Goal: Task Accomplishment & Management: Manage account settings

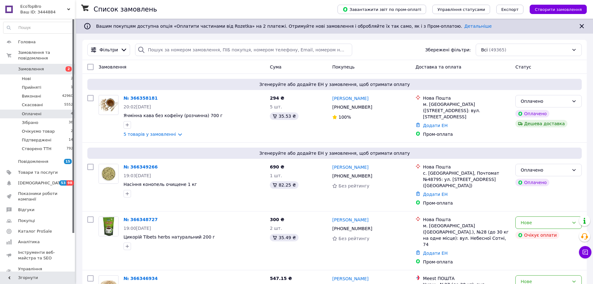
click at [66, 110] on li "Оплачені 4" at bounding box center [38, 114] width 77 height 9
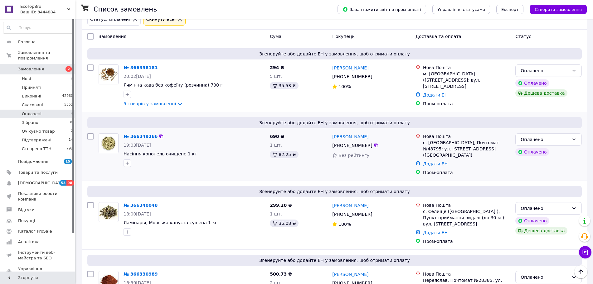
scroll to position [47, 0]
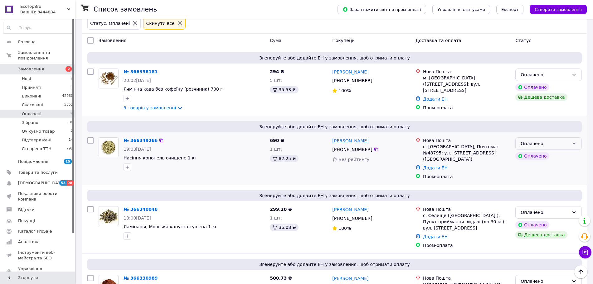
click at [479, 144] on div "Оплачено" at bounding box center [544, 143] width 48 height 7
click at [479, 190] on li "Підтверджені" at bounding box center [548, 188] width 66 height 11
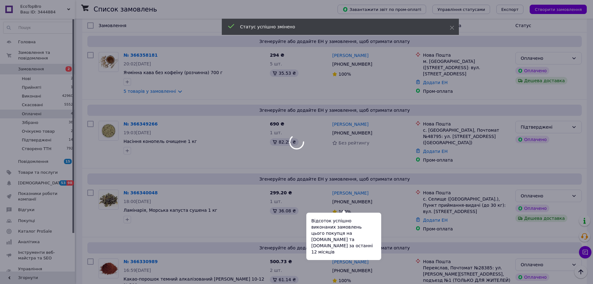
scroll to position [86, 0]
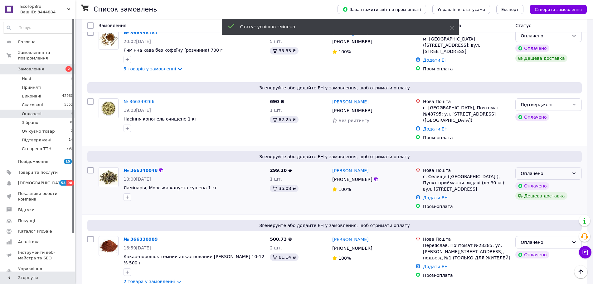
click at [479, 170] on div "Оплачено" at bounding box center [544, 173] width 48 height 7
click at [479, 213] on li "Підтверджені" at bounding box center [548, 212] width 66 height 11
click at [155, 216] on link "2 товара у замовленні" at bounding box center [148, 281] width 51 height 5
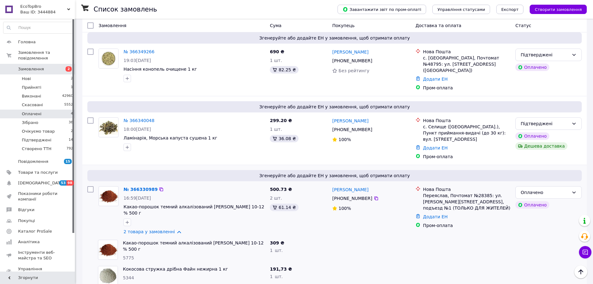
scroll to position [0, 0]
click at [159, 22] on link "5 товарів у замовленні" at bounding box center [149, 19] width 52 height 5
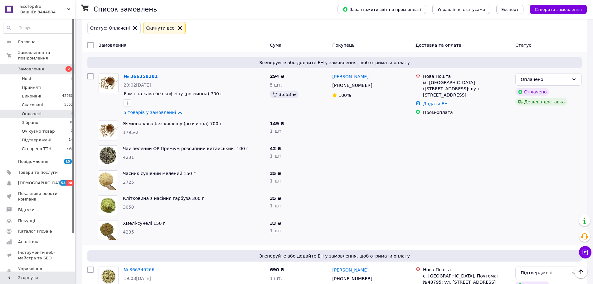
scroll to position [39, 0]
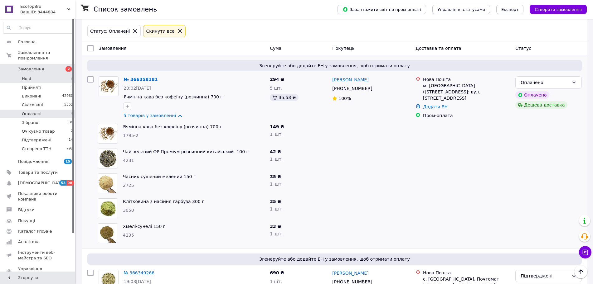
click at [46, 75] on li "Нові 2" at bounding box center [38, 79] width 77 height 9
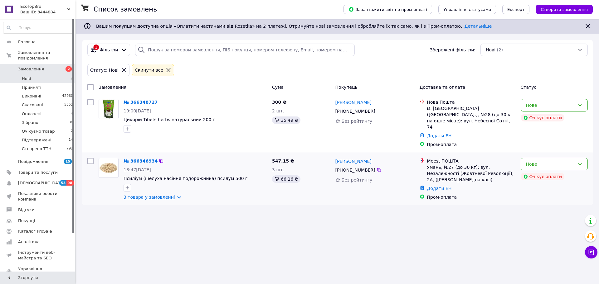
click at [162, 195] on link "3 товара у замовленні" at bounding box center [148, 197] width 51 height 5
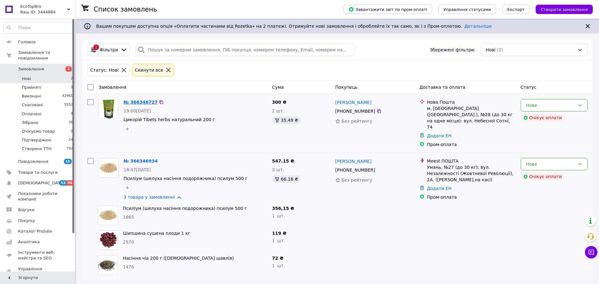
click at [146, 102] on link "№ 366348727" at bounding box center [140, 102] width 34 height 5
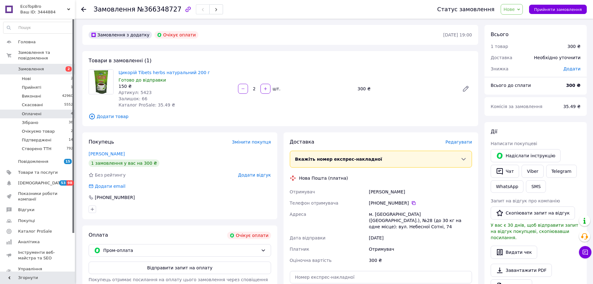
click at [60, 110] on li "Оплачені 4" at bounding box center [38, 114] width 77 height 9
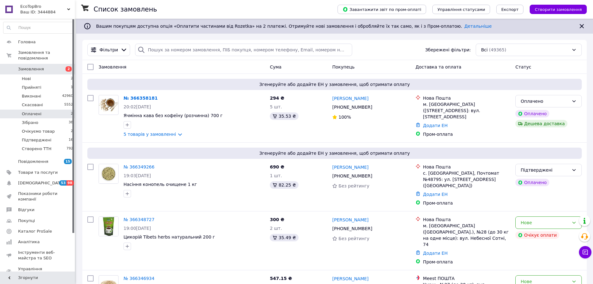
click at [39, 111] on span "Оплачені" at bounding box center [32, 114] width 20 height 6
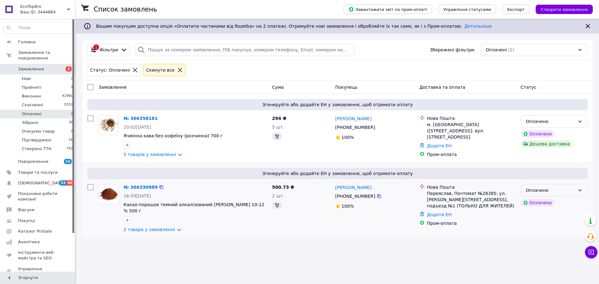
click at [479, 186] on div "Оплачено" at bounding box center [553, 190] width 67 height 12
click at [479, 216] on li "Підтверджені" at bounding box center [554, 235] width 66 height 11
click at [479, 119] on div "Оплачено" at bounding box center [550, 121] width 49 height 7
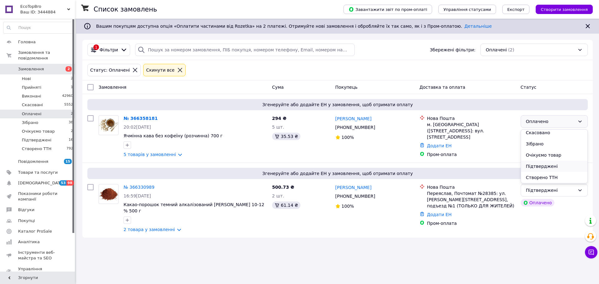
click at [479, 164] on li "Підтверджені" at bounding box center [554, 166] width 66 height 11
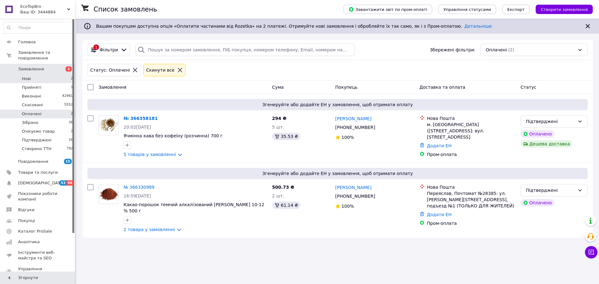
click at [64, 75] on li "Нові 2" at bounding box center [38, 79] width 77 height 9
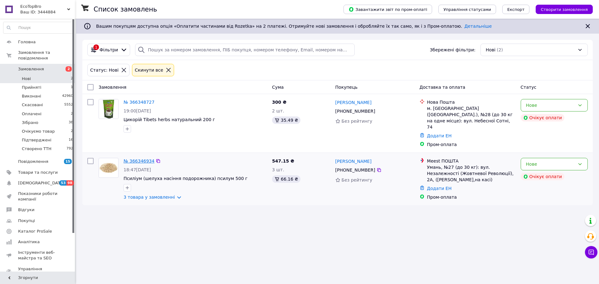
click at [145, 159] on link "№ 366346934" at bounding box center [138, 161] width 31 height 5
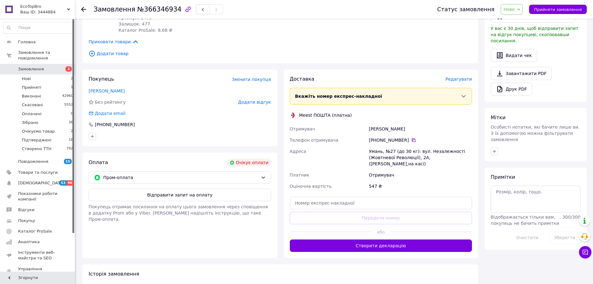
scroll to position [190, 0]
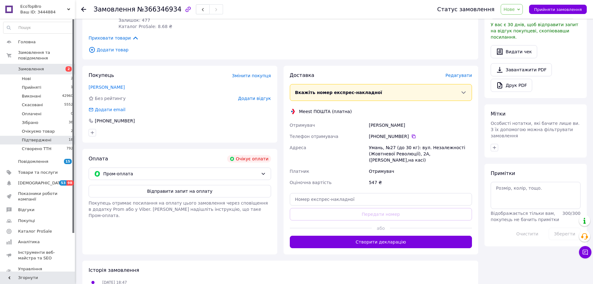
click at [61, 136] on li "Підтверджені 18" at bounding box center [38, 140] width 77 height 9
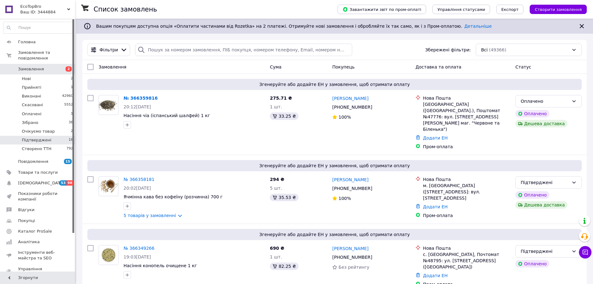
click at [27, 138] on span "Підтверджені" at bounding box center [37, 141] width 30 height 6
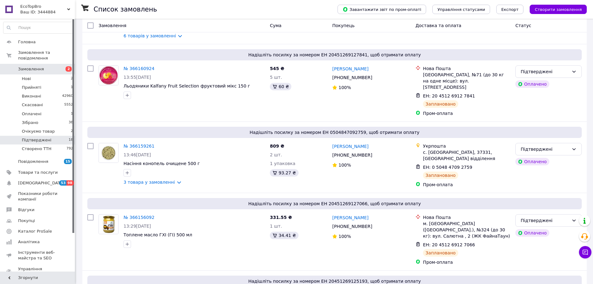
scroll to position [1031, 0]
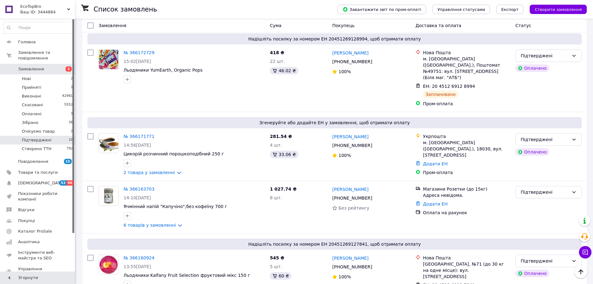
scroll to position [836, 0]
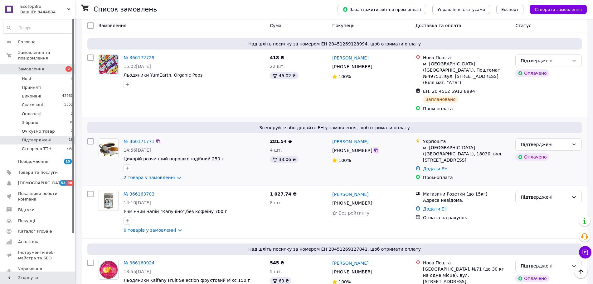
click at [374, 148] on icon at bounding box center [376, 150] width 5 height 5
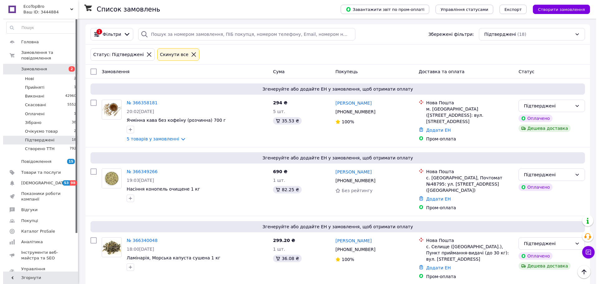
scroll to position [0, 0]
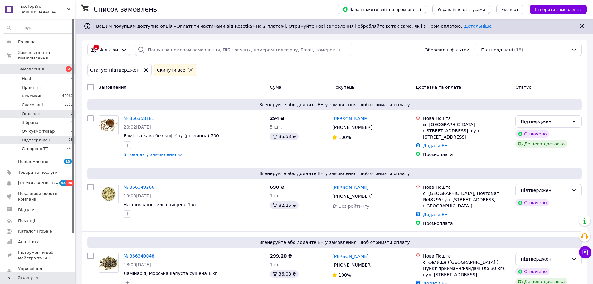
click at [67, 110] on li "Оплачені 1" at bounding box center [38, 114] width 77 height 9
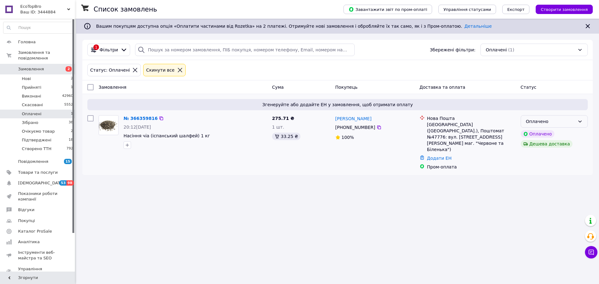
click at [479, 117] on div "Оплачено" at bounding box center [553, 121] width 67 height 12
click at [479, 170] on li "Підтверджені" at bounding box center [554, 166] width 66 height 11
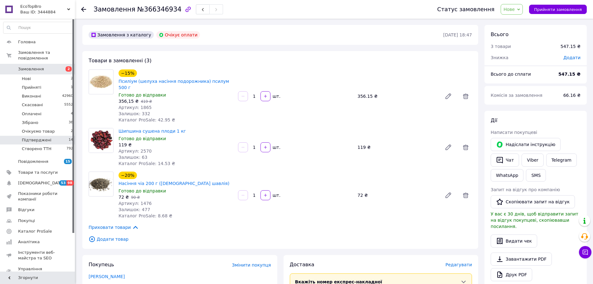
click at [66, 136] on li "Підтверджені 14" at bounding box center [38, 140] width 77 height 9
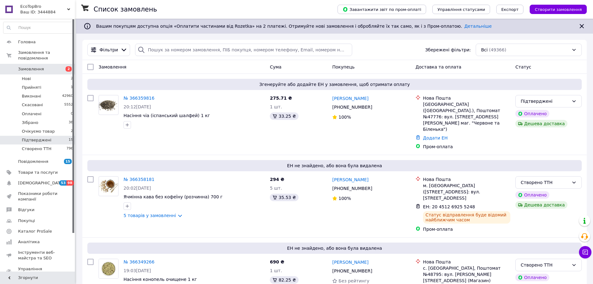
click at [61, 136] on li "Підтверджені 15" at bounding box center [38, 140] width 77 height 9
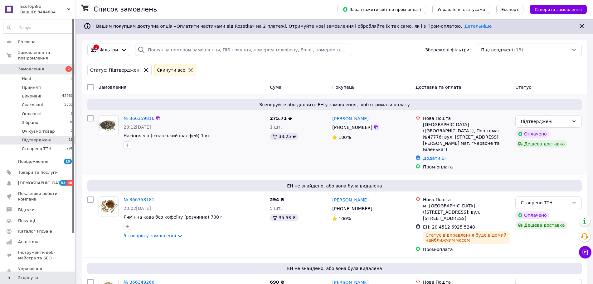
click at [374, 128] on icon at bounding box center [376, 127] width 5 height 5
click at [136, 119] on link "№ 366359816" at bounding box center [138, 118] width 31 height 5
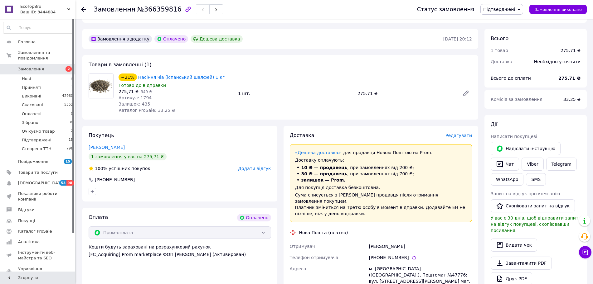
scroll to position [341, 0]
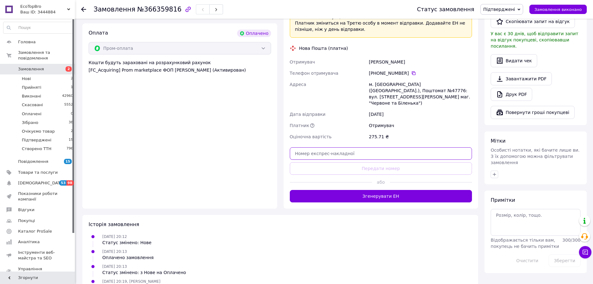
click at [353, 148] on input "text" at bounding box center [381, 154] width 182 height 12
paste input "20451269255497"
type input "20451269255497"
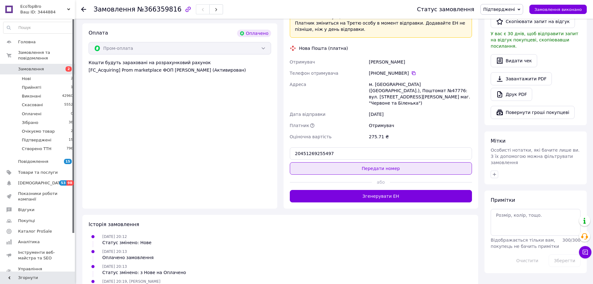
click at [349, 162] on button "Передати номер" at bounding box center [381, 168] width 182 height 12
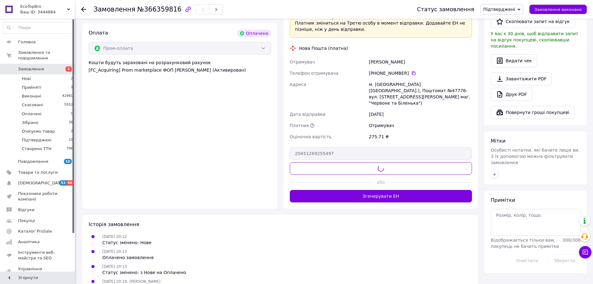
click at [514, 10] on span "Підтверджені" at bounding box center [499, 9] width 32 height 5
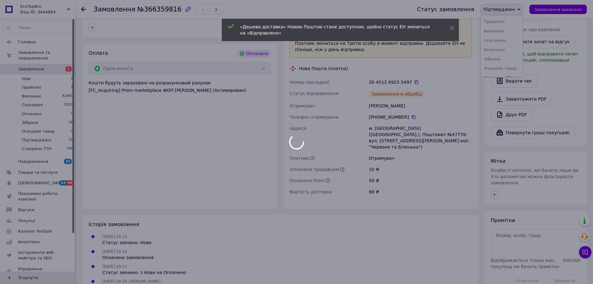
click at [519, 75] on div at bounding box center [296, 142] width 593 height 284
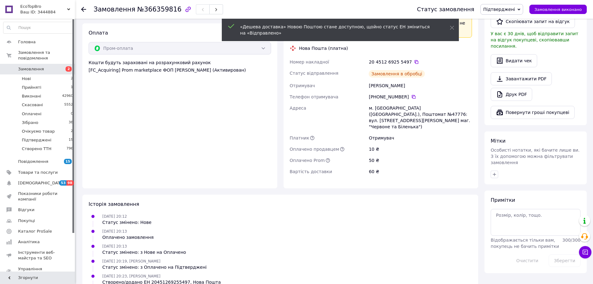
click at [518, 14] on span "Підтверджені" at bounding box center [501, 9] width 43 height 11
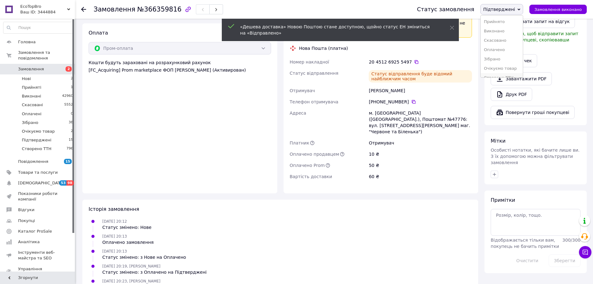
click at [521, 76] on li "Створено ТТН" at bounding box center [502, 77] width 42 height 9
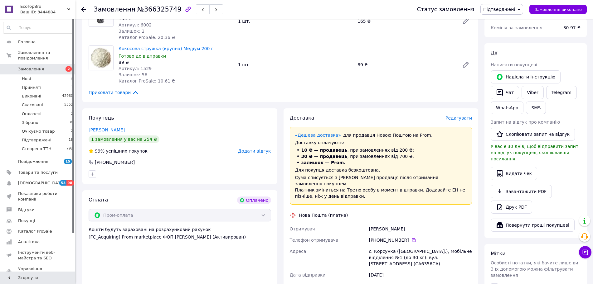
scroll to position [234, 0]
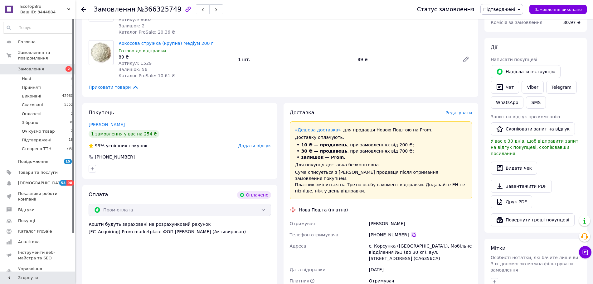
click at [411, 233] on icon at bounding box center [413, 235] width 5 height 5
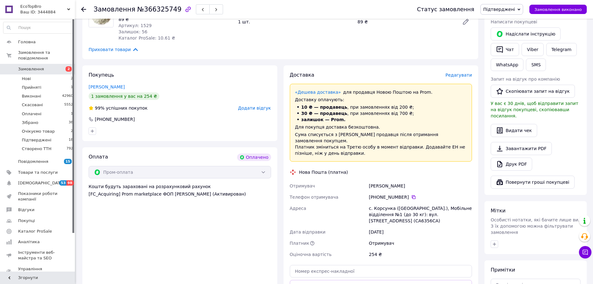
scroll to position [312, 0]
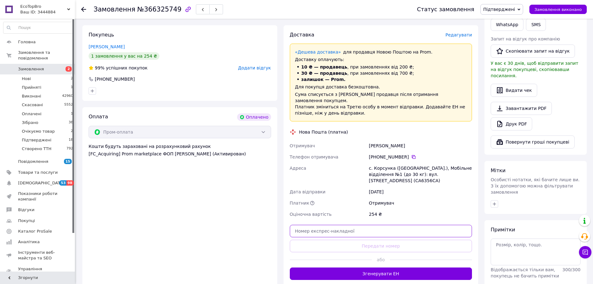
click at [361, 225] on input "text" at bounding box center [381, 231] width 182 height 12
paste input "20451269254493"
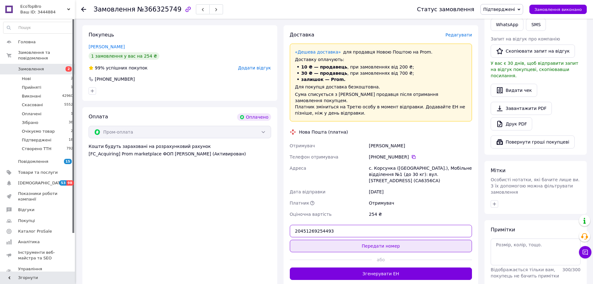
type input "20451269254493"
click at [366, 240] on button "Передати номер" at bounding box center [381, 246] width 182 height 12
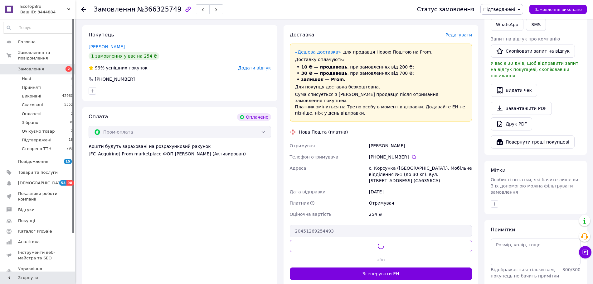
click at [497, 9] on span "Підтверджені" at bounding box center [499, 9] width 32 height 5
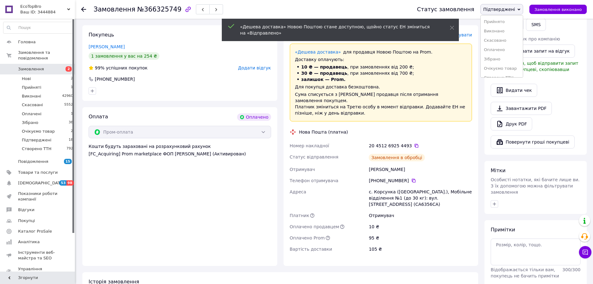
click at [508, 74] on li "Створено ТТН" at bounding box center [502, 77] width 42 height 9
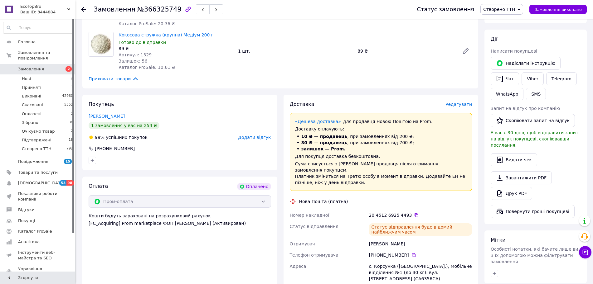
scroll to position [234, 0]
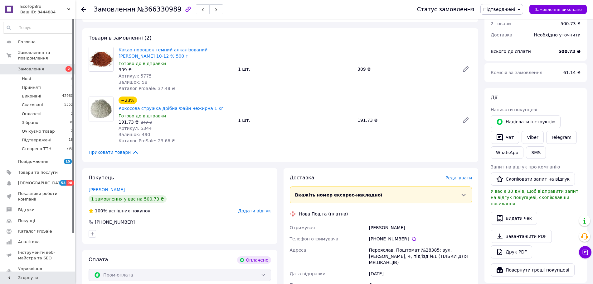
scroll to position [234, 0]
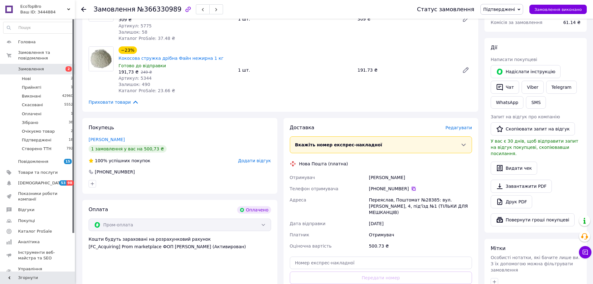
click at [411, 186] on icon at bounding box center [413, 188] width 5 height 5
click at [370, 257] on input "text" at bounding box center [381, 263] width 182 height 12
paste input "20451269254684"
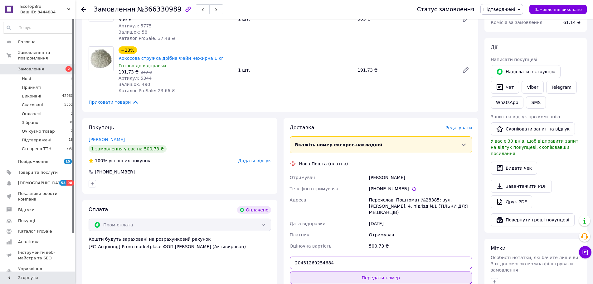
type input "20451269254684"
click at [372, 272] on button "Передати номер" at bounding box center [381, 278] width 182 height 12
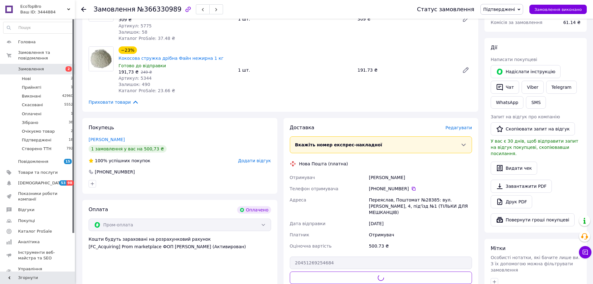
scroll to position [0, 0]
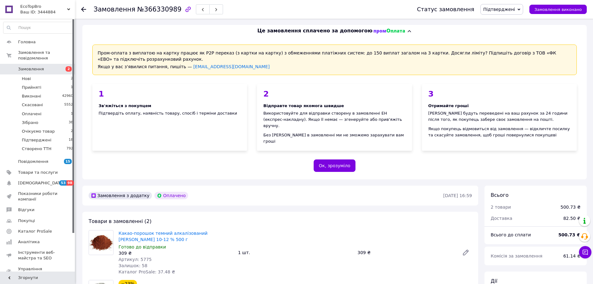
click at [508, 9] on span "Підтверджені" at bounding box center [499, 9] width 32 height 5
click at [513, 75] on li "Створено ТТН" at bounding box center [502, 77] width 42 height 9
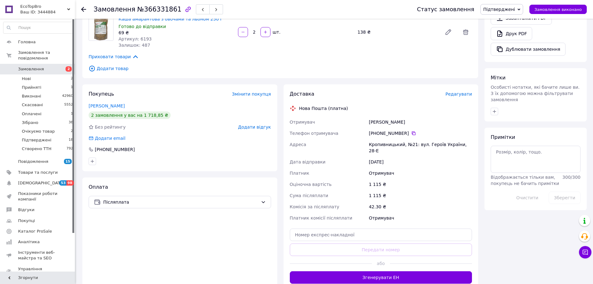
scroll to position [234, 0]
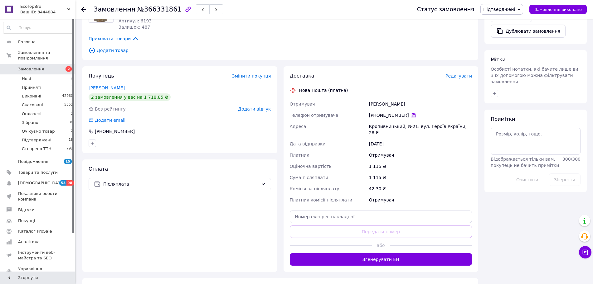
click at [411, 115] on icon at bounding box center [413, 115] width 5 height 5
click at [377, 211] on input "text" at bounding box center [381, 217] width 182 height 12
paste input "20451269254788"
type input "20451269254788"
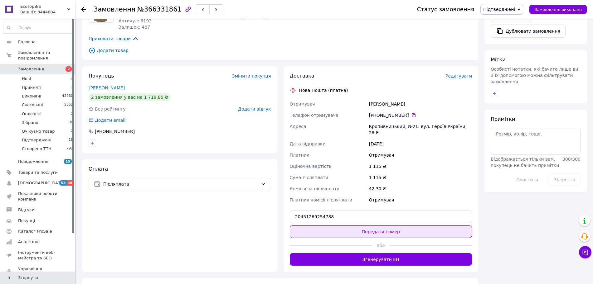
click at [380, 226] on button "Передати номер" at bounding box center [381, 232] width 182 height 12
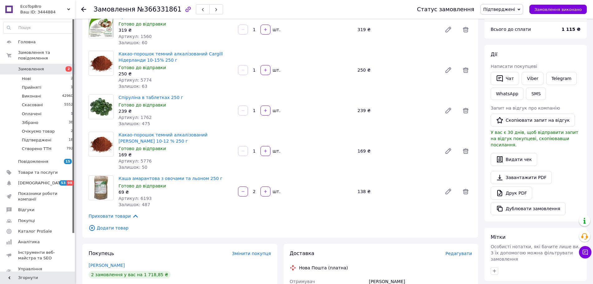
scroll to position [39, 0]
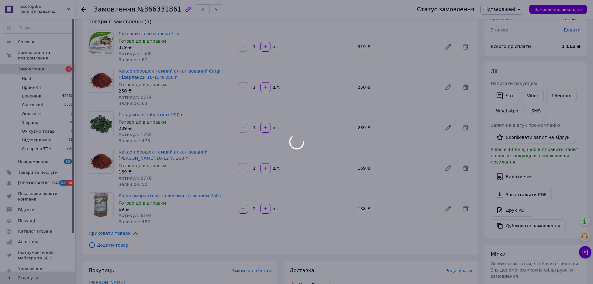
click at [515, 7] on span "Підтверджені" at bounding box center [499, 9] width 32 height 5
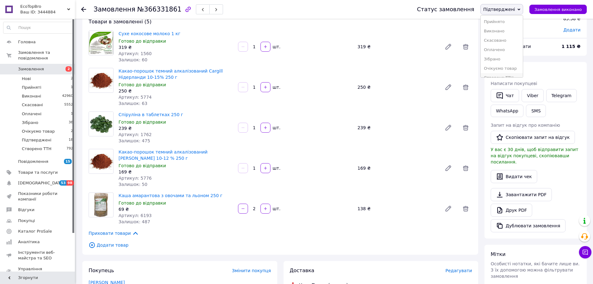
click at [499, 75] on li "Створено ТТН" at bounding box center [502, 77] width 42 height 9
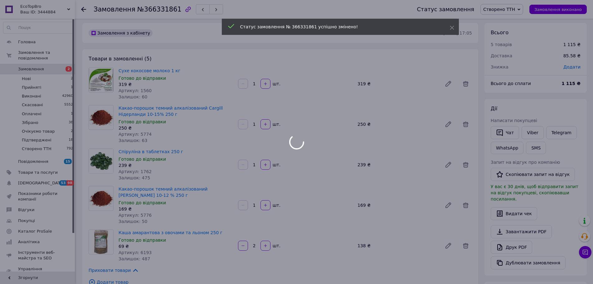
scroll to position [0, 0]
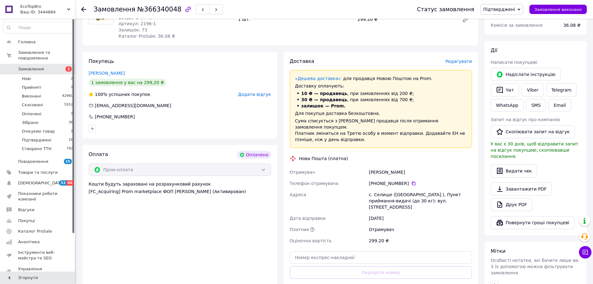
scroll to position [234, 0]
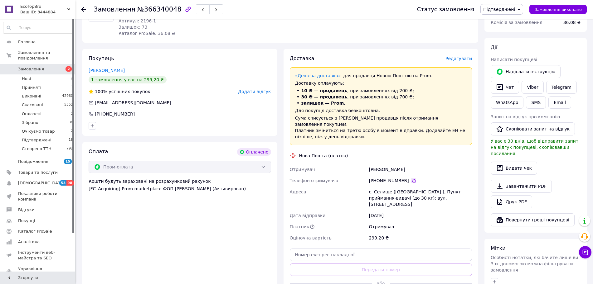
click at [412, 179] on icon at bounding box center [414, 181] width 4 height 4
click at [350, 230] on div "Доставка Редагувати «Дешева доставка»   для продавця Новою Поштою на Prom. Дост…" at bounding box center [381, 179] width 182 height 249
click at [358, 249] on input "text" at bounding box center [381, 255] width 182 height 12
paste input "20451269254993"
type input "20451269254993"
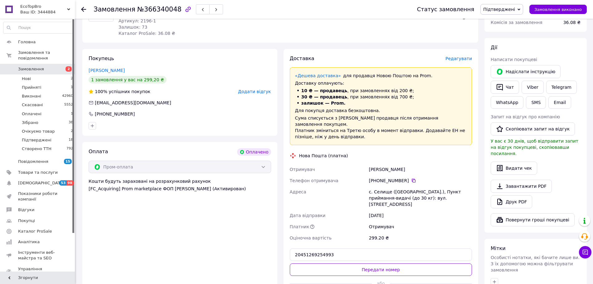
click at [364, 264] on button "Передати номер" at bounding box center [381, 270] width 182 height 12
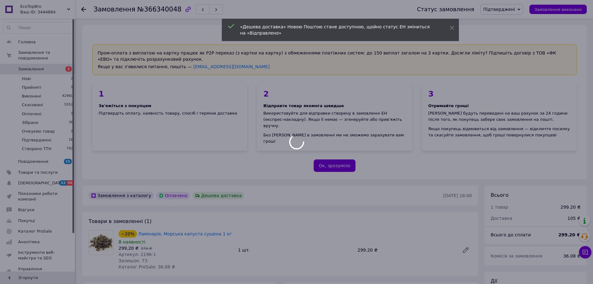
drag, startPoint x: 490, startPoint y: 10, endPoint x: 494, endPoint y: 11, distance: 3.8
click at [492, 10] on div "Статус замовлення Підтверджені Прийнято Виконано Скасовано Оплачено Зібрано Очі…" at bounding box center [499, 9] width 176 height 11
click at [497, 12] on div at bounding box center [296, 142] width 593 height 284
click at [501, 9] on span "Підтверджені" at bounding box center [499, 9] width 32 height 5
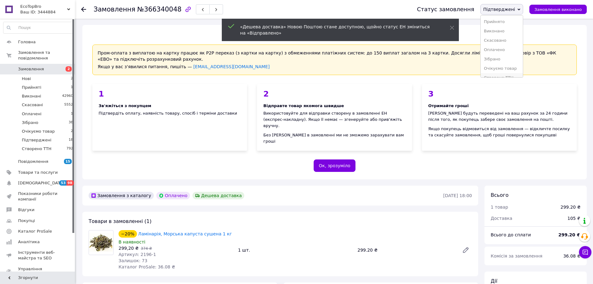
click at [500, 75] on li "Створено ТТН" at bounding box center [502, 77] width 42 height 9
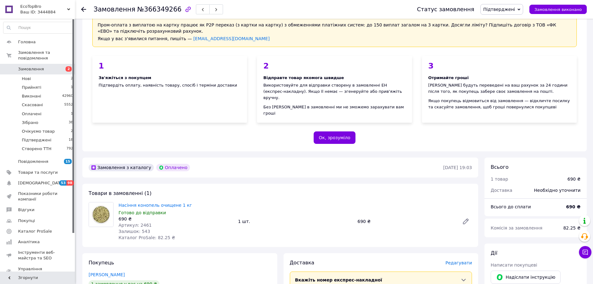
scroll to position [117, 0]
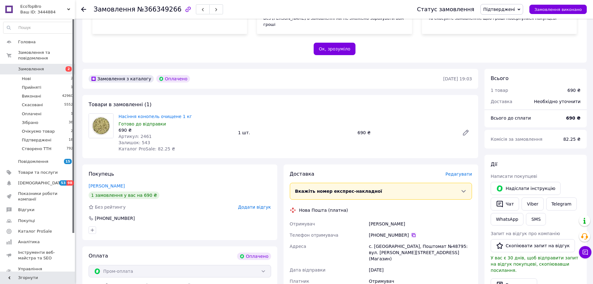
click at [411, 233] on icon at bounding box center [413, 235] width 5 height 5
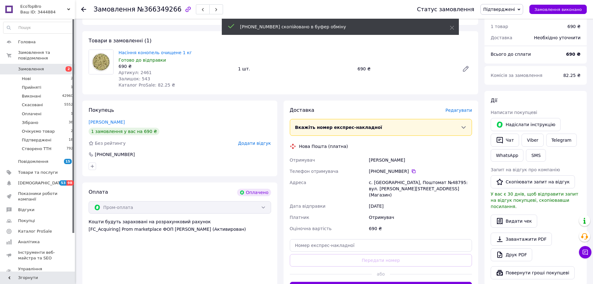
scroll to position [195, 0]
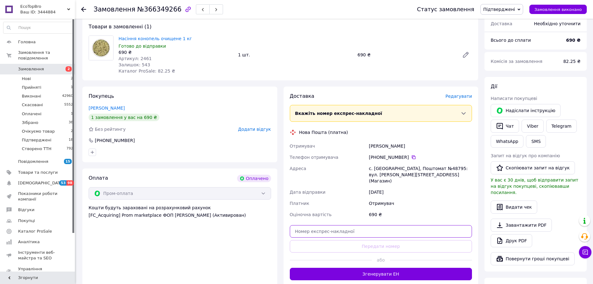
click at [358, 225] on input "text" at bounding box center [381, 231] width 182 height 12
paste input "20451269255104"
type input "20451269255104"
click at [362, 240] on button "Передати номер" at bounding box center [381, 246] width 182 height 12
click at [521, 6] on span "Підтверджені" at bounding box center [501, 9] width 43 height 11
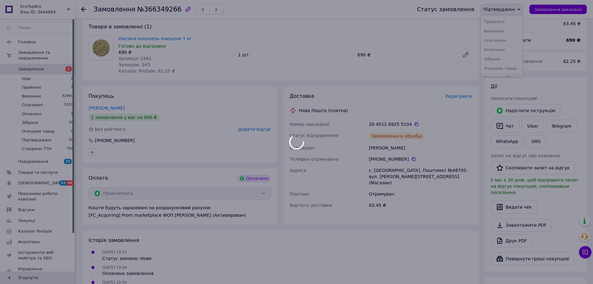
click at [513, 77] on li "Створено ТТН" at bounding box center [502, 77] width 42 height 9
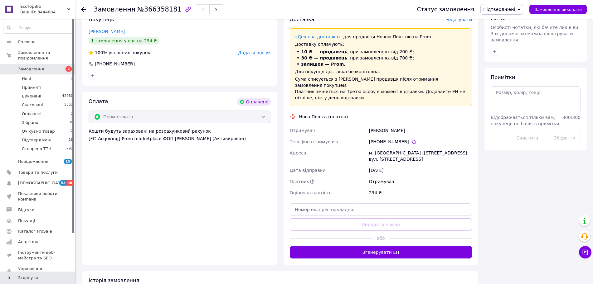
scroll to position [507, 0]
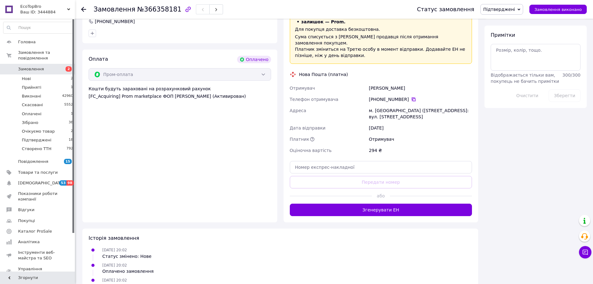
click at [411, 97] on icon at bounding box center [413, 99] width 5 height 5
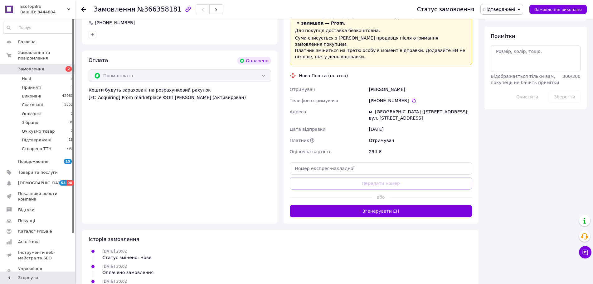
scroll to position [520, 0]
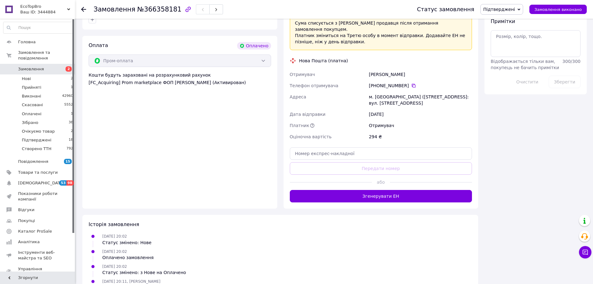
click at [331, 128] on div "Доставка Редагувати «Дешева доставка»   для продавця [GEOGRAPHIC_DATA] на Prom.…" at bounding box center [381, 81] width 182 height 243
click at [331, 148] on input "text" at bounding box center [381, 154] width 182 height 12
paste input "20451269255248"
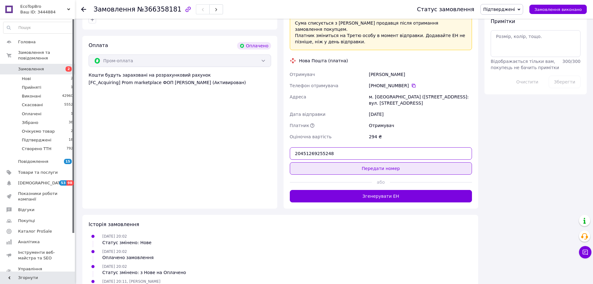
type input "20451269255248"
click at [339, 162] on button "Передати номер" at bounding box center [381, 168] width 182 height 12
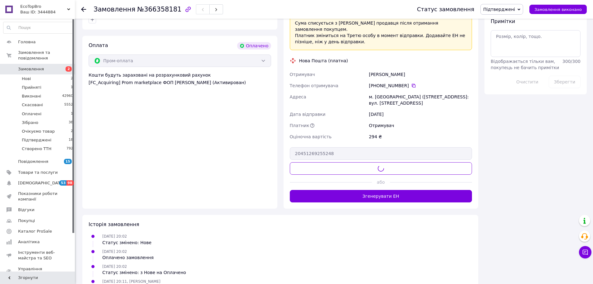
drag, startPoint x: 510, startPoint y: 10, endPoint x: 507, endPoint y: 45, distance: 35.1
click at [510, 10] on span "Підтверджені" at bounding box center [499, 9] width 32 height 5
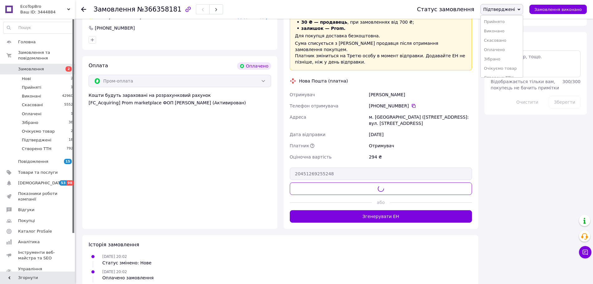
click at [507, 74] on li "Створено ТТН" at bounding box center [502, 77] width 42 height 9
